Goal: Task Accomplishment & Management: Manage account settings

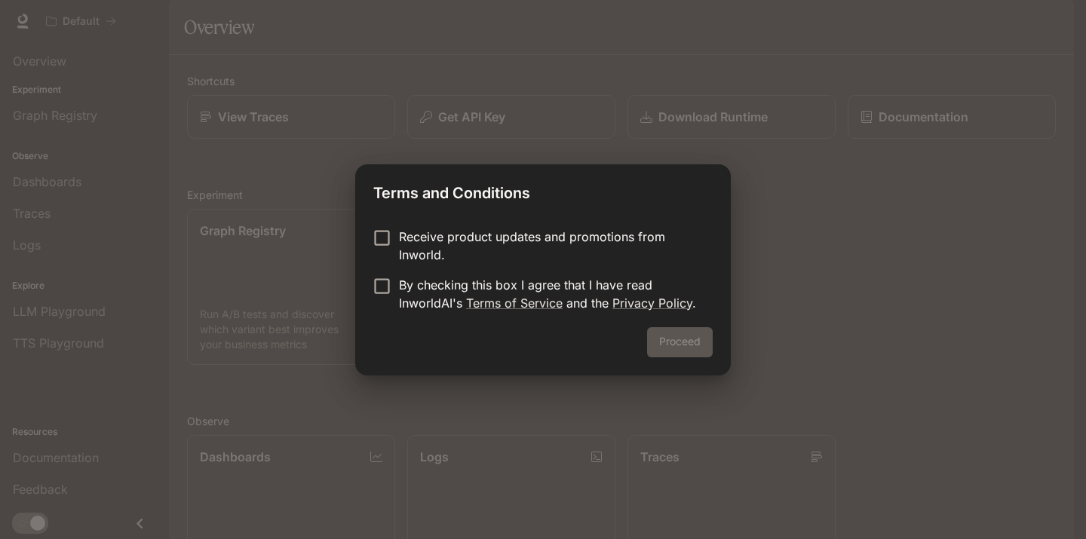
click at [425, 247] on p "Receive product updates and promotions from Inworld." at bounding box center [550, 246] width 302 height 36
click at [399, 281] on p "By checking this box I agree that I have read InworldAI's Terms of Service and …" at bounding box center [550, 294] width 302 height 36
click at [697, 333] on button "Proceed" at bounding box center [680, 342] width 66 height 30
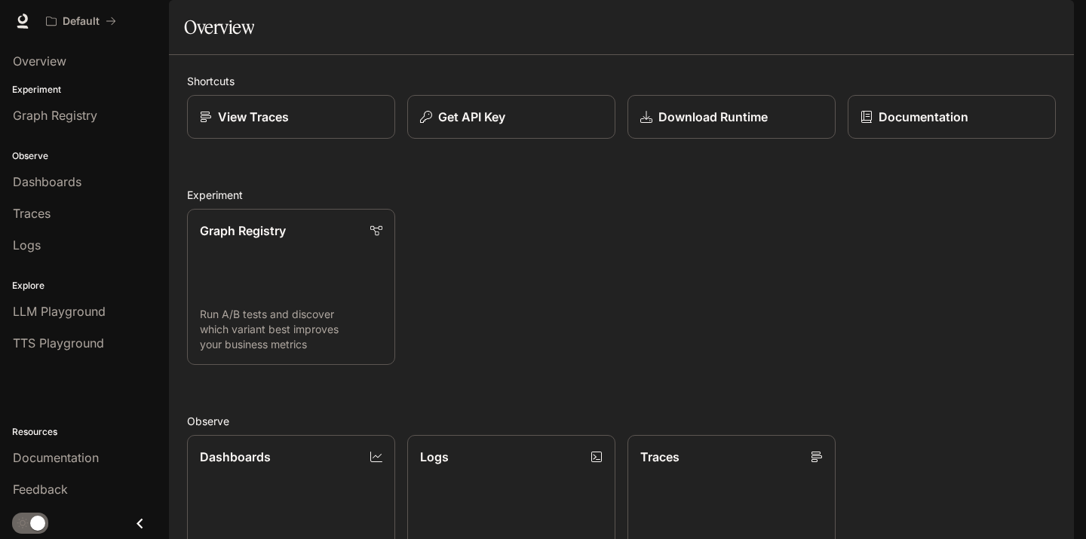
click at [1047, 22] on img "button" at bounding box center [1052, 21] width 21 height 21
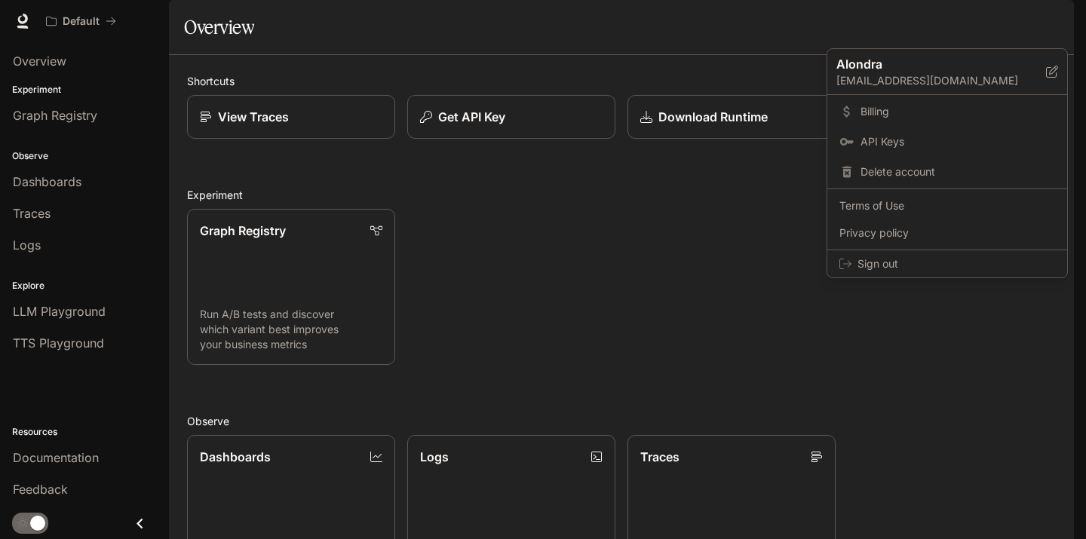
click at [739, 87] on div at bounding box center [543, 269] width 1086 height 539
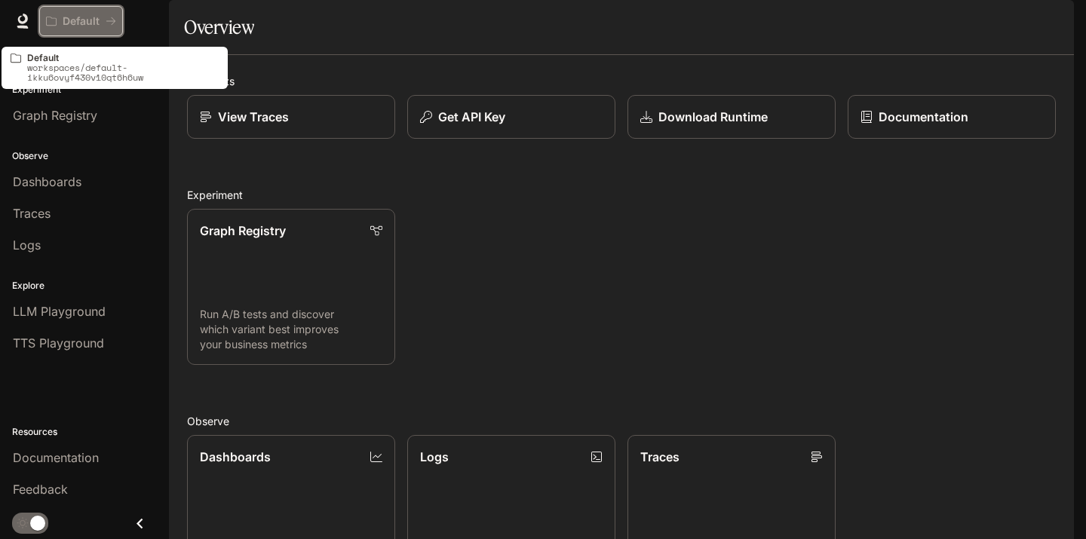
click at [97, 20] on p "Default" at bounding box center [81, 21] width 37 height 13
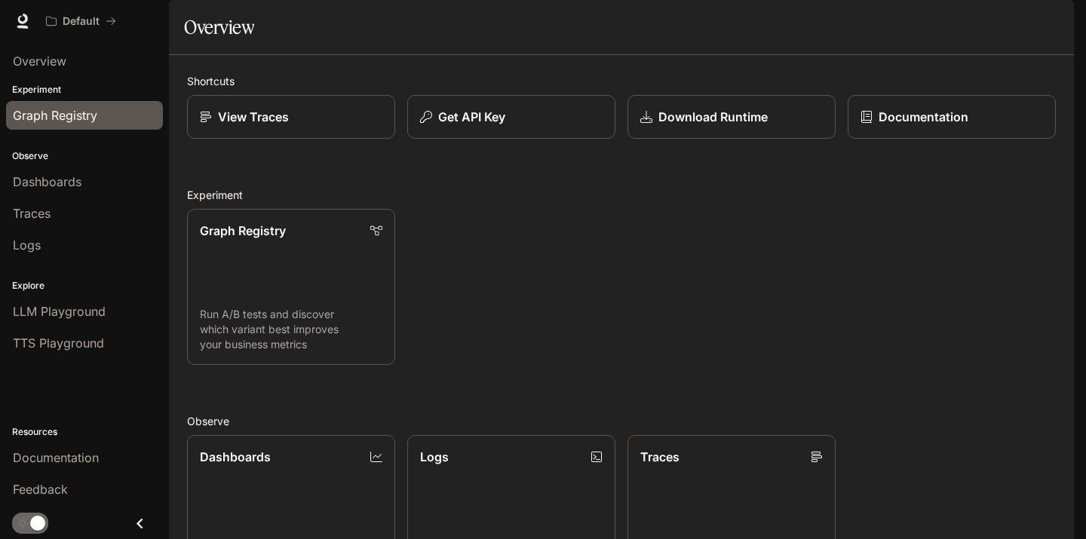
click at [69, 110] on span "Graph Registry" at bounding box center [55, 115] width 84 height 18
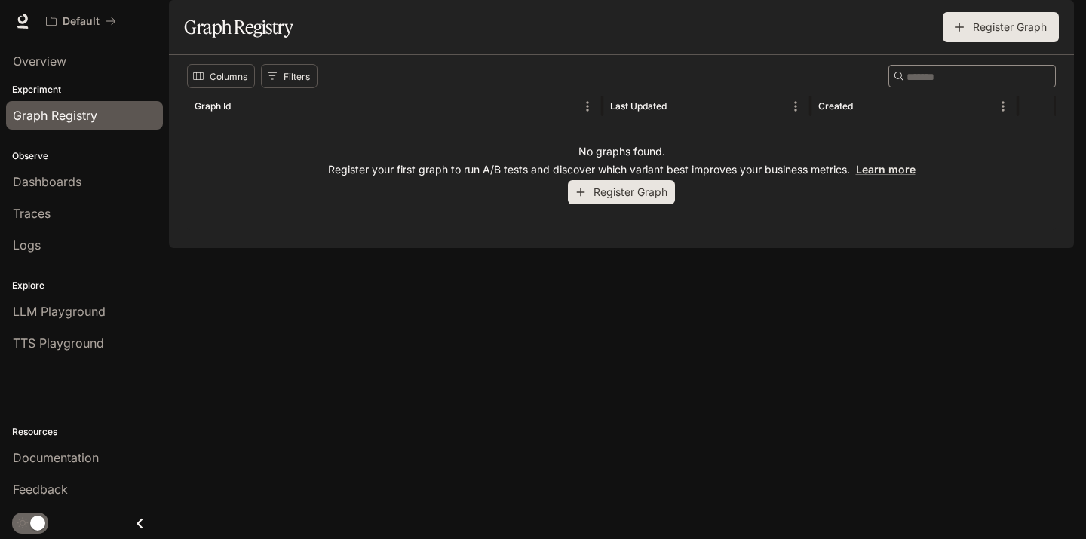
click at [63, 157] on p "Observe" at bounding box center [84, 156] width 169 height 14
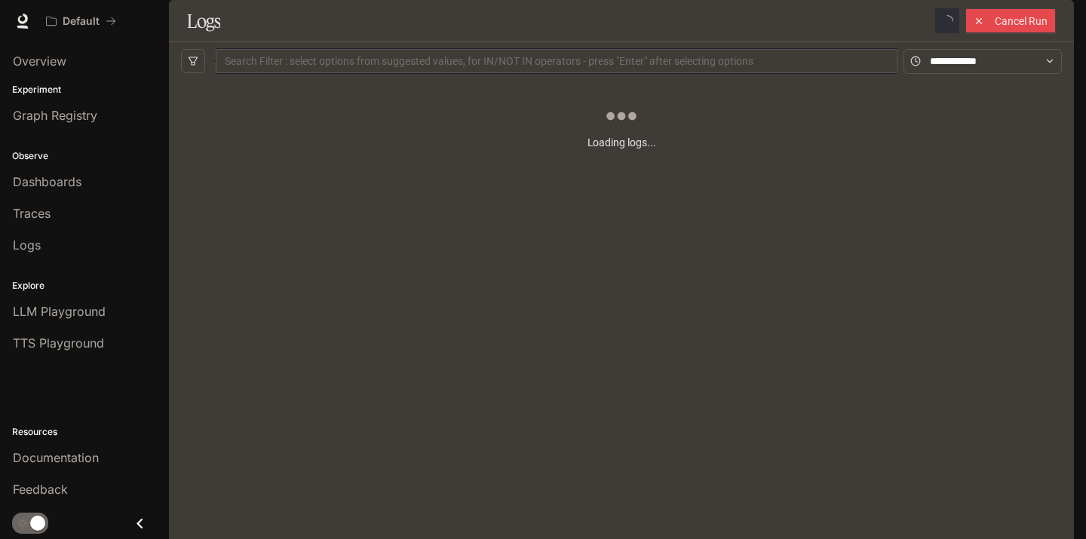
click at [1054, 23] on img "button" at bounding box center [1052, 21] width 21 height 21
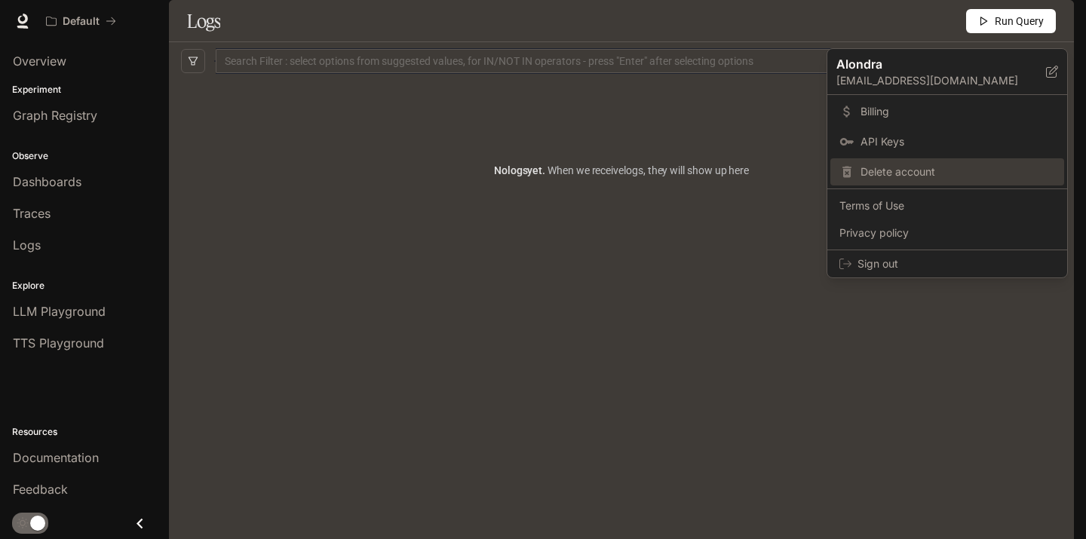
click at [939, 164] on div "Delete account" at bounding box center [947, 171] width 234 height 27
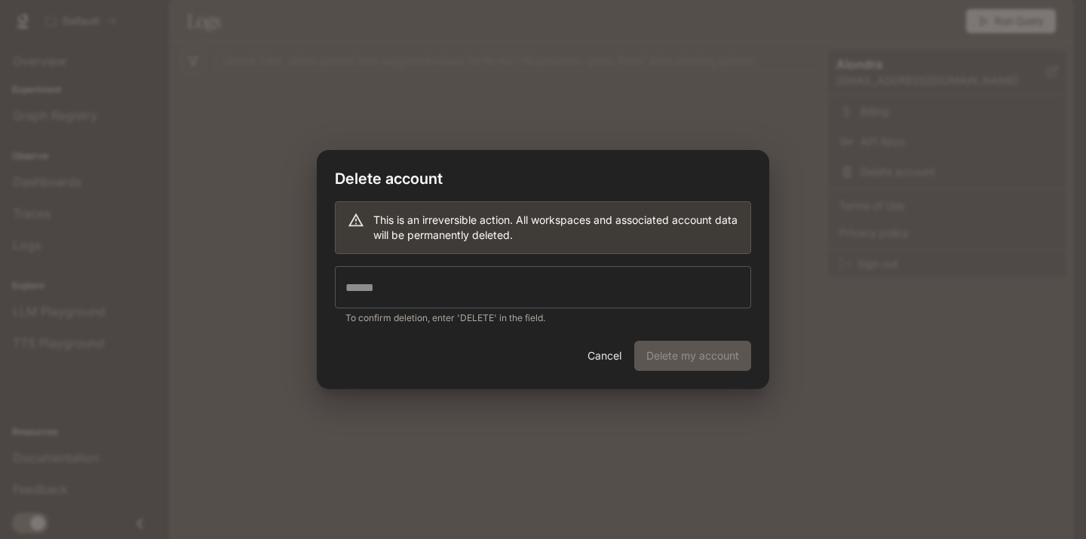
click at [585, 283] on input "text" at bounding box center [543, 287] width 416 height 42
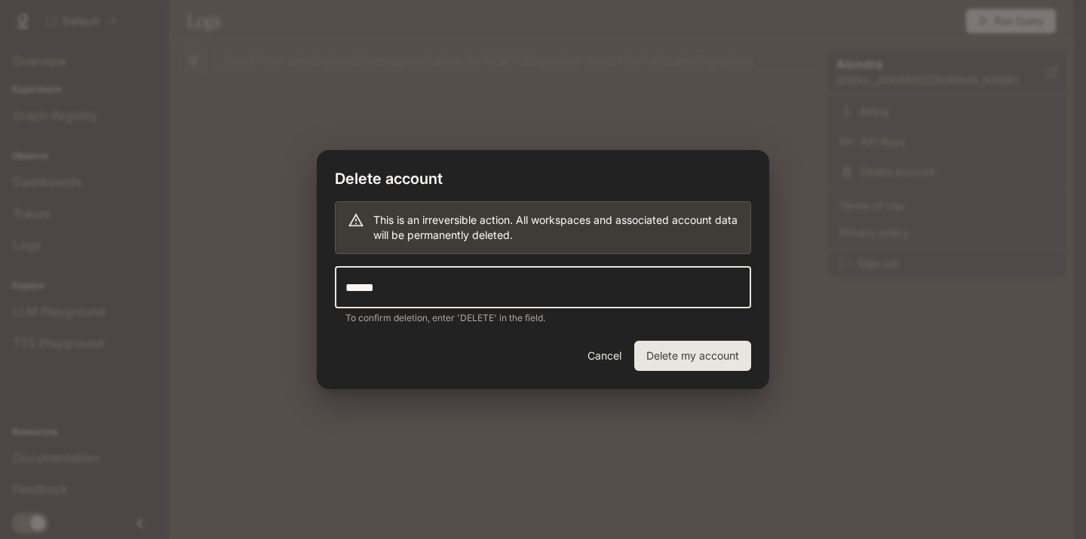
type input "******"
click at [703, 370] on button "Delete my account" at bounding box center [692, 356] width 117 height 30
